Goal: Task Accomplishment & Management: Manage account settings

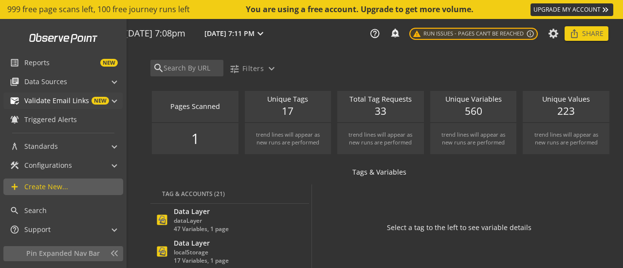
scroll to position [6, 0]
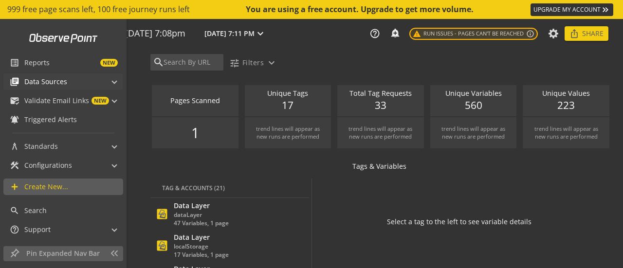
click at [51, 82] on span "Data Sources" at bounding box center [45, 82] width 43 height 10
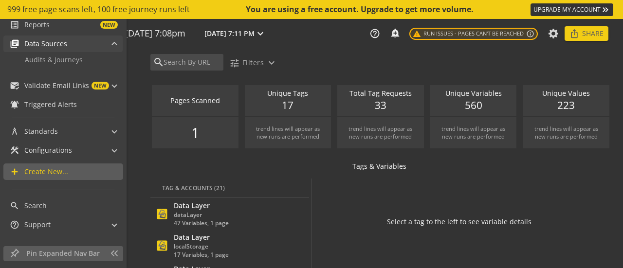
scroll to position [55, 0]
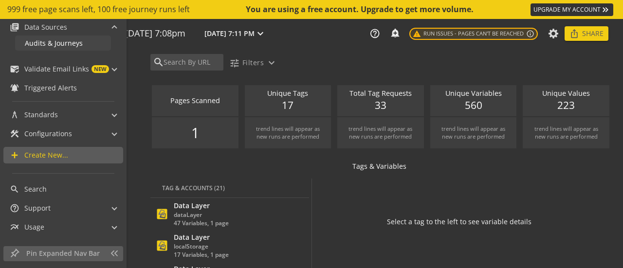
click at [50, 46] on span "Audits & Journeys" at bounding box center [54, 42] width 58 height 9
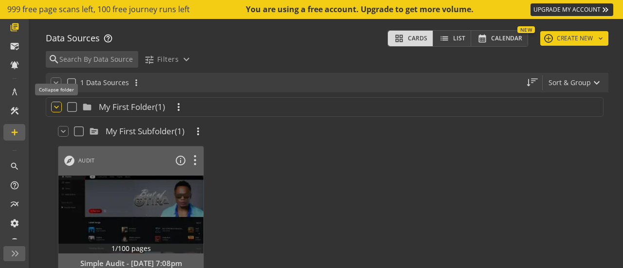
click at [57, 106] on mat-icon "keyboard_arrow_down" at bounding box center [57, 107] width 10 height 10
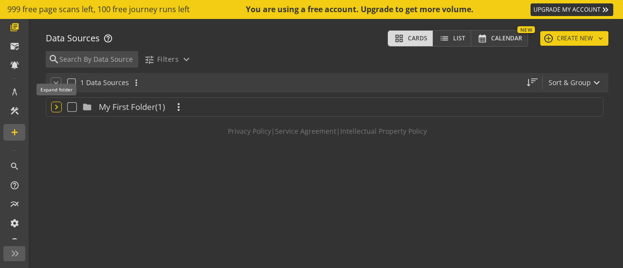
click at [57, 106] on mat-icon "keyboard_arrow_down" at bounding box center [57, 107] width 10 height 10
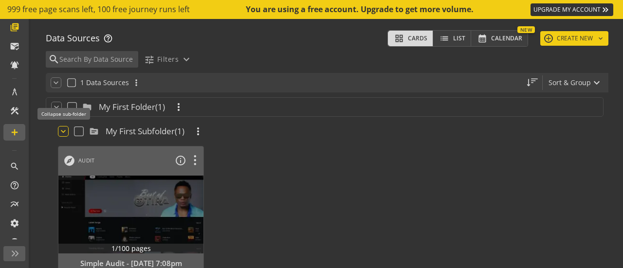
click at [64, 133] on mat-icon "keyboard_arrow_down" at bounding box center [63, 132] width 10 height 10
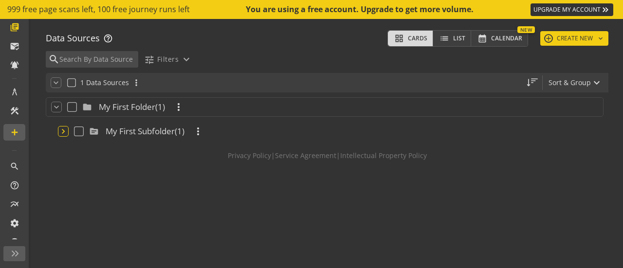
click at [64, 133] on mat-icon "keyboard_arrow_down" at bounding box center [63, 132] width 10 height 10
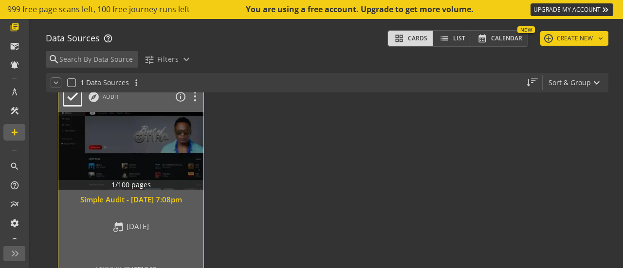
scroll to position [18, 0]
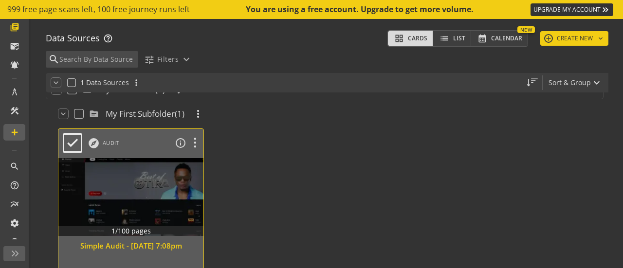
click at [146, 189] on div at bounding box center [131, 197] width 152 height 82
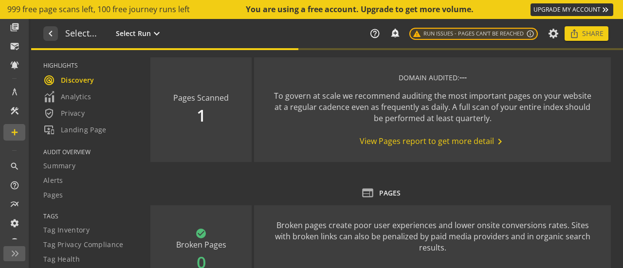
type textarea "Notes can include: -a description of what this audit is validating -changes in …"
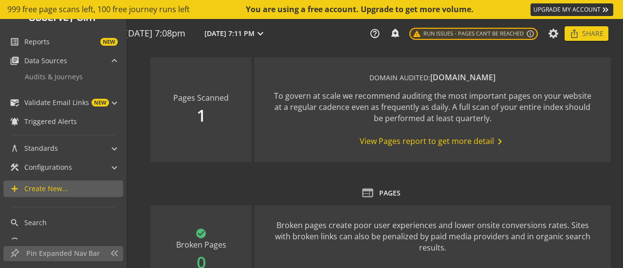
scroll to position [6, 0]
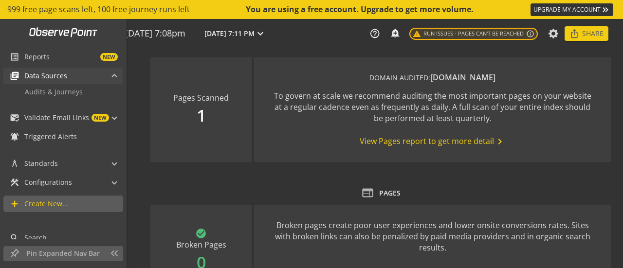
click at [46, 73] on span "Data Sources" at bounding box center [45, 76] width 43 height 10
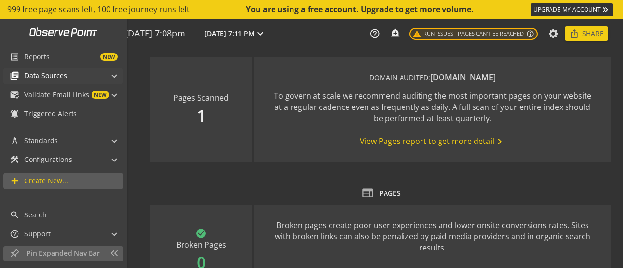
click at [50, 71] on div "library_books Data Sources" at bounding box center [38, 76] width 57 height 17
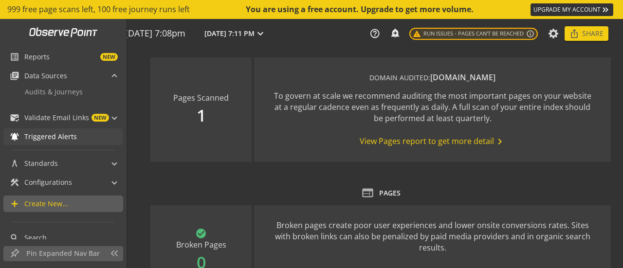
scroll to position [55, 0]
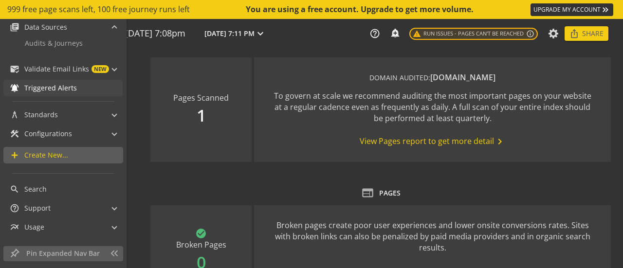
click at [55, 83] on link "notifications_active Triggered Alerts" at bounding box center [62, 88] width 119 height 17
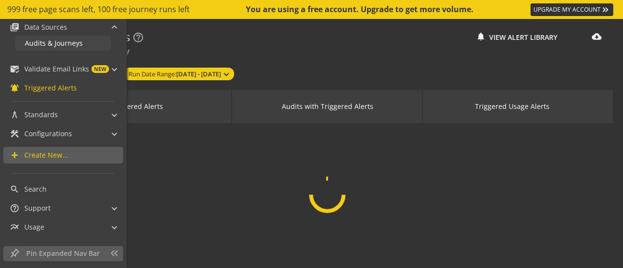
click at [65, 47] on span "Audits & Journeys" at bounding box center [54, 42] width 58 height 9
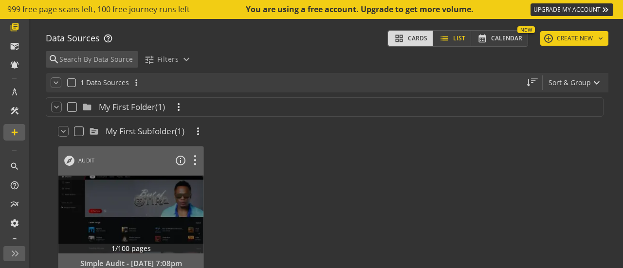
click at [444, 39] on mat-icon "list" at bounding box center [445, 39] width 12 height 10
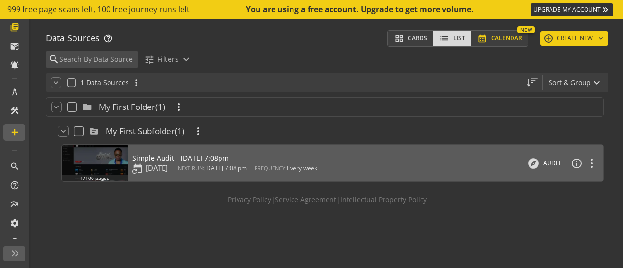
click at [484, 37] on mat-icon "calendar_month" at bounding box center [483, 39] width 12 height 10
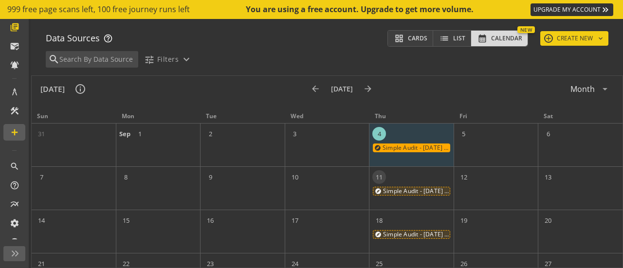
click at [418, 192] on div "explore Simple Audit - [DATE] 7:08pm" at bounding box center [411, 191] width 77 height 9
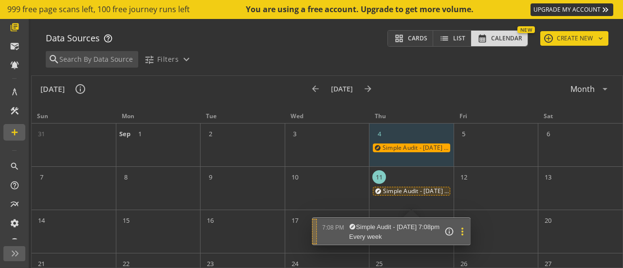
click at [468, 229] on mat-icon "more_vert" at bounding box center [463, 232] width 12 height 12
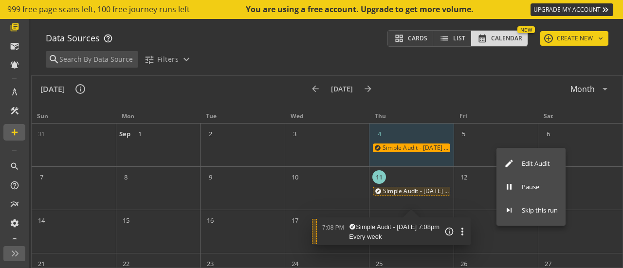
click at [430, 73] on div "Data Sources help_outline grid_view Cards list List calendar_month Calendar New…" at bounding box center [327, 147] width 592 height 242
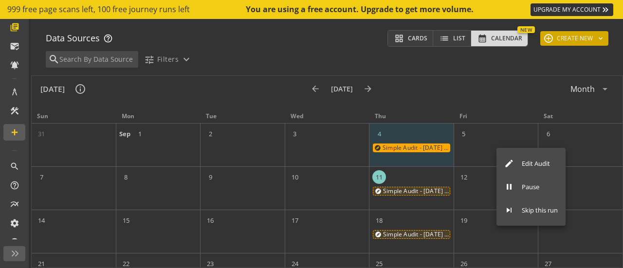
click at [597, 35] on mat-icon "keyboard_arrow_down" at bounding box center [601, 39] width 8 height 8
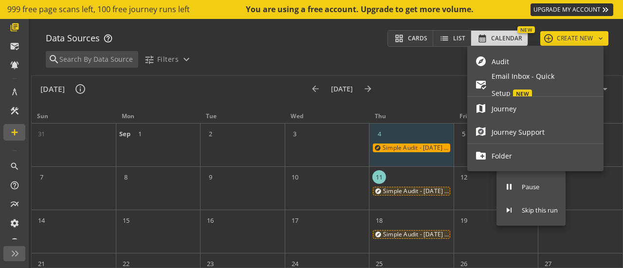
click at [510, 107] on span "Journey" at bounding box center [544, 108] width 104 height 17
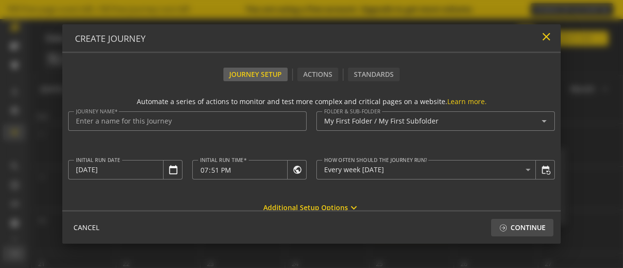
click at [550, 35] on mat-icon "close" at bounding box center [546, 36] width 13 height 13
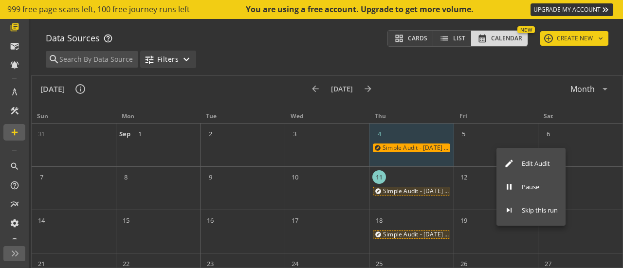
click at [184, 60] on mat-icon "expand_more" at bounding box center [187, 60] width 12 height 12
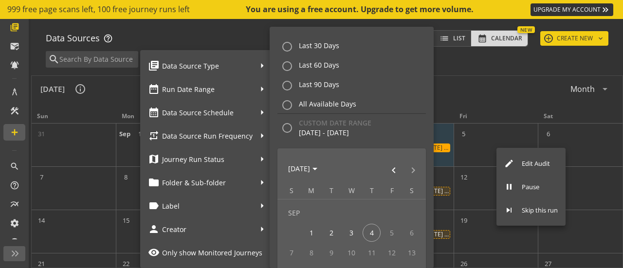
scroll to position [4, 0]
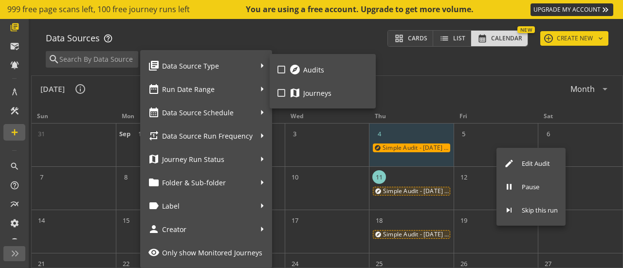
click at [321, 28] on div at bounding box center [311, 134] width 623 height 268
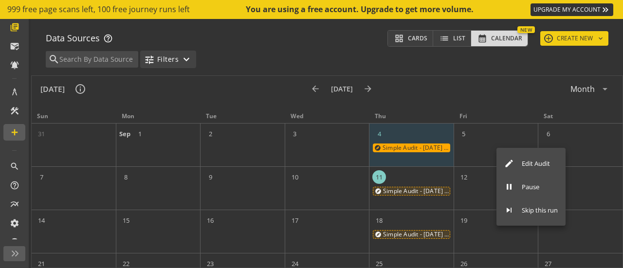
click at [185, 53] on span "button" at bounding box center [168, 59] width 56 height 23
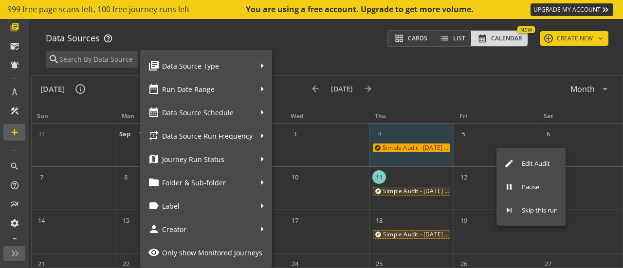
drag, startPoint x: 311, startPoint y: 24, endPoint x: 306, endPoint y: 31, distance: 8.4
click at [312, 25] on div at bounding box center [311, 134] width 623 height 268
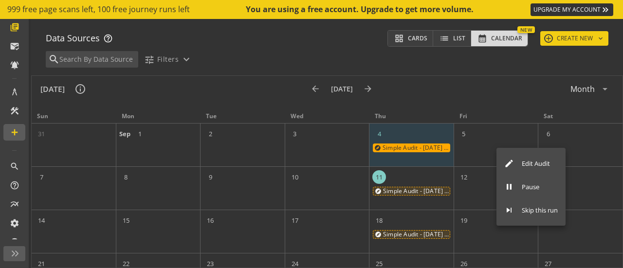
drag, startPoint x: 501, startPoint y: 33, endPoint x: 442, endPoint y: 58, distance: 64.3
click at [493, 39] on span "Calendar" at bounding box center [506, 39] width 31 height 14
click at [408, 43] on span "Cards" at bounding box center [417, 39] width 19 height 14
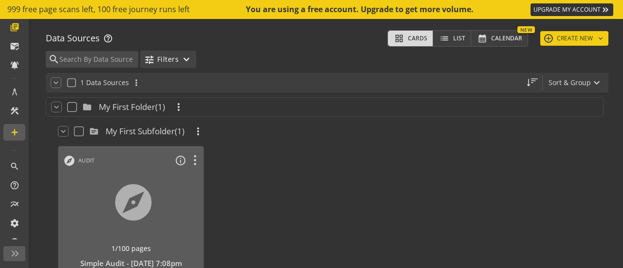
click at [184, 58] on mat-icon "expand_more" at bounding box center [187, 60] width 12 height 12
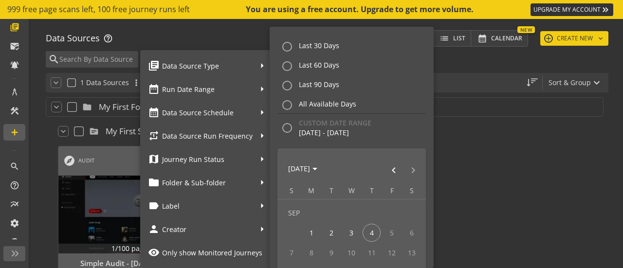
scroll to position [4, 0]
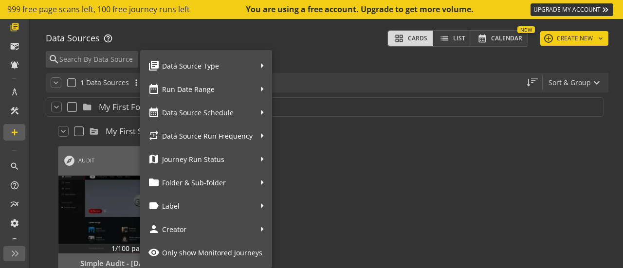
click at [185, 254] on span "Only show Monitored Journeys" at bounding box center [212, 252] width 100 height 9
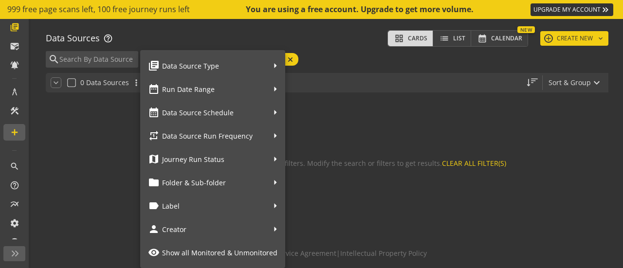
click at [185, 254] on span "Show all Monitored & Unmonitored" at bounding box center [219, 252] width 115 height 9
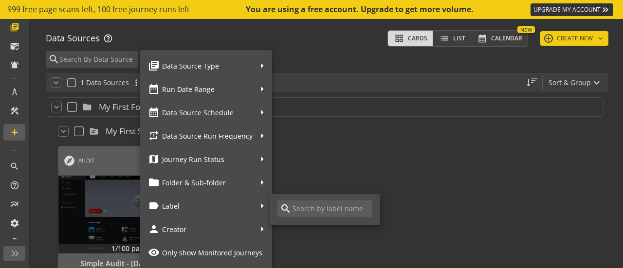
click at [474, 149] on div at bounding box center [311, 134] width 623 height 268
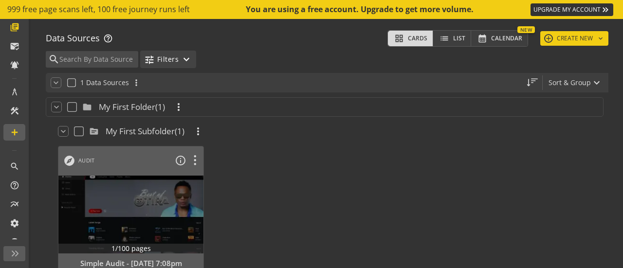
click at [185, 56] on mat-icon "expand_more" at bounding box center [187, 60] width 12 height 12
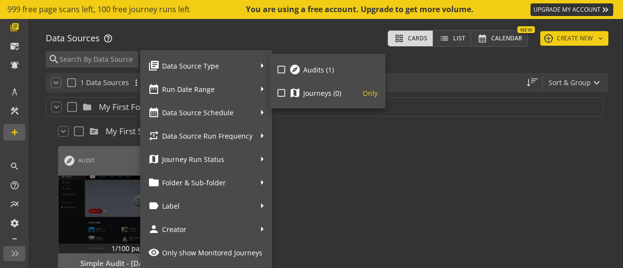
click at [301, 96] on div "map Journeys (0)" at bounding box center [315, 93] width 52 height 17
click at [285, 96] on input "map Journeys (0) Only" at bounding box center [282, 93] width 8 height 8
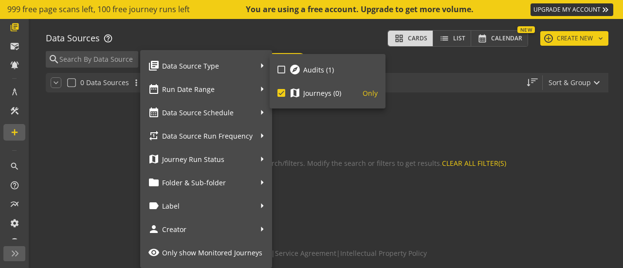
drag, startPoint x: 281, startPoint y: 91, endPoint x: 365, endPoint y: 132, distance: 93.2
click at [282, 91] on input "map Journeys (0) Only" at bounding box center [282, 93] width 8 height 8
checkbox input "false"
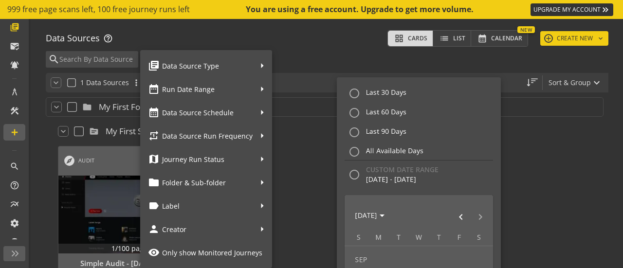
click at [192, 48] on div at bounding box center [311, 134] width 623 height 268
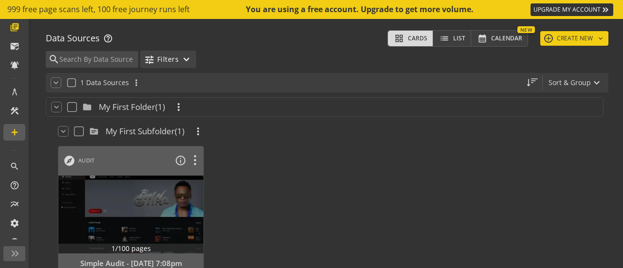
click at [187, 56] on mat-icon "expand_more" at bounding box center [187, 60] width 12 height 12
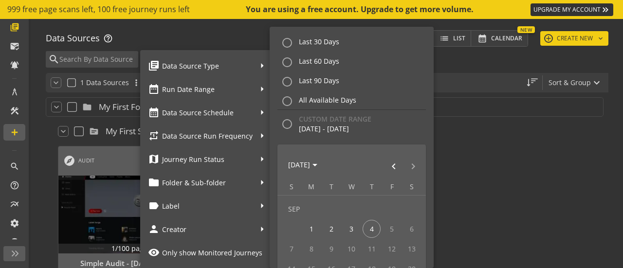
click at [216, 85] on span "Run Date Range" at bounding box center [207, 89] width 91 height 17
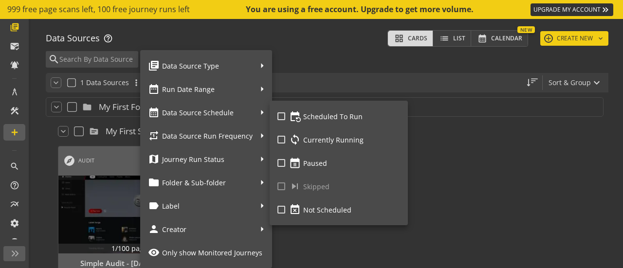
click at [243, 112] on span "Data Source Schedule" at bounding box center [207, 112] width 91 height 17
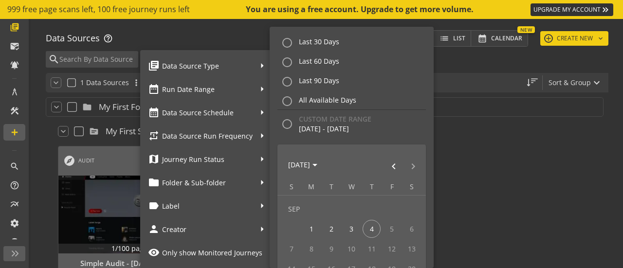
click at [257, 89] on icon at bounding box center [259, 89] width 12 height 5
click at [258, 88] on icon at bounding box center [259, 89] width 12 height 5
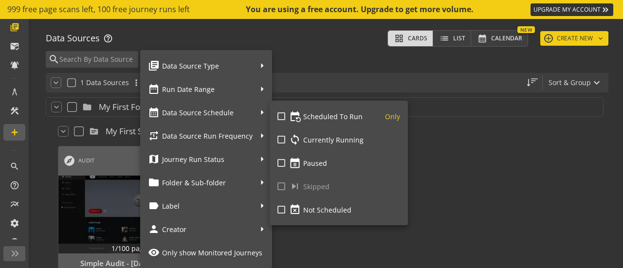
click at [337, 112] on span "Scheduled To Run" at bounding box center [332, 116] width 59 height 17
click at [285, 112] on input "event_repeat Scheduled To Run Only" at bounding box center [282, 116] width 8 height 8
checkbox input "true"
click at [387, 114] on button "Only" at bounding box center [382, 116] width 37 height 17
click at [442, 144] on div at bounding box center [311, 134] width 623 height 268
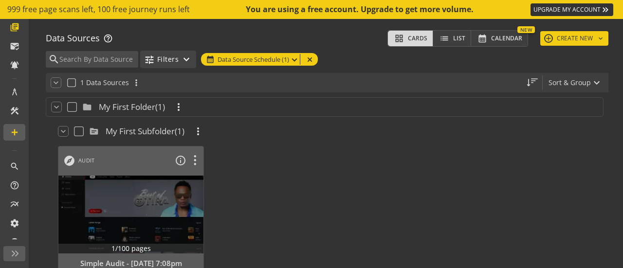
click at [184, 59] on mat-icon "expand_more" at bounding box center [187, 60] width 12 height 12
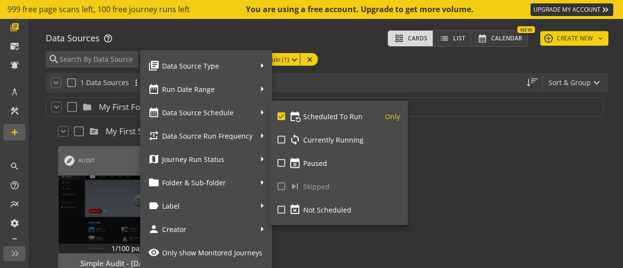
drag, startPoint x: 282, startPoint y: 112, endPoint x: 278, endPoint y: 122, distance: 10.7
click at [282, 112] on input "event_repeat Scheduled To Run Only" at bounding box center [282, 116] width 8 height 8
checkbox input "false"
click at [281, 141] on input "loop Currently Running Only" at bounding box center [282, 140] width 8 height 8
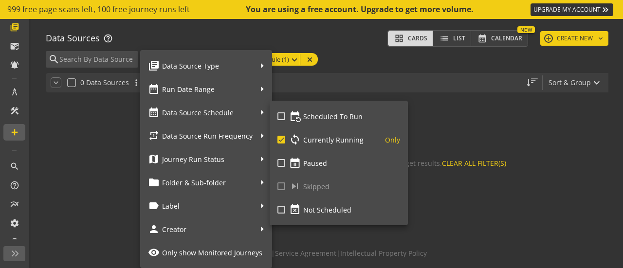
click at [284, 138] on input "loop Currently Running Only" at bounding box center [282, 140] width 8 height 8
checkbox input "false"
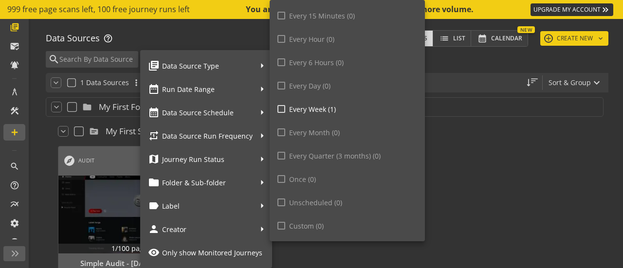
click at [261, 135] on polygon at bounding box center [262, 135] width 2 height 5
click at [260, 133] on icon at bounding box center [259, 135] width 12 height 5
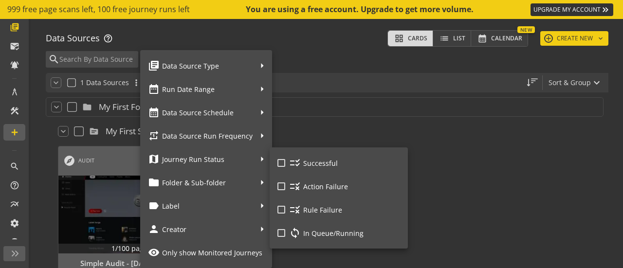
click at [261, 157] on icon at bounding box center [259, 159] width 12 height 5
click at [261, 159] on polygon at bounding box center [262, 159] width 2 height 5
click at [462, 133] on div at bounding box center [311, 134] width 623 height 268
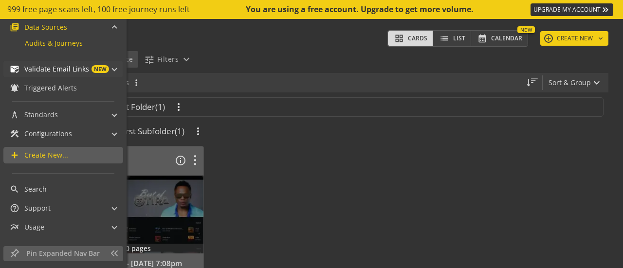
click at [41, 66] on span "Validate Email Links" at bounding box center [56, 69] width 65 height 10
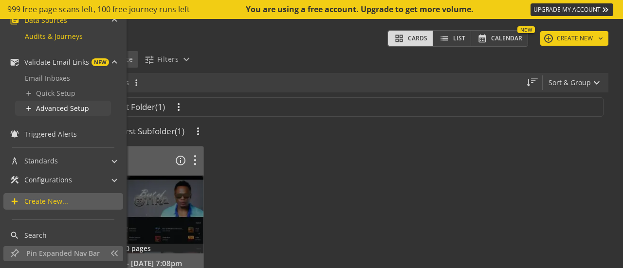
scroll to position [48, 0]
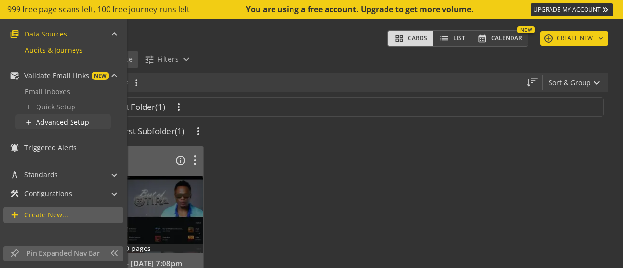
click at [60, 121] on span "Advanced Setup" at bounding box center [62, 121] width 53 height 9
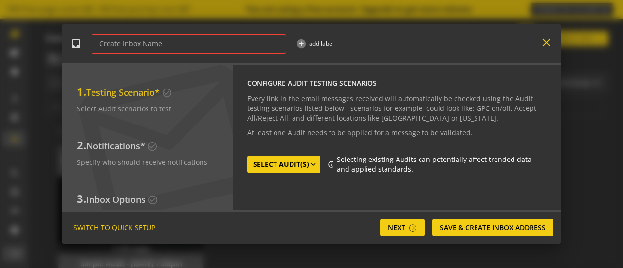
click at [548, 39] on mat-icon "close" at bounding box center [546, 42] width 13 height 13
